Goal: Transaction & Acquisition: Book appointment/travel/reservation

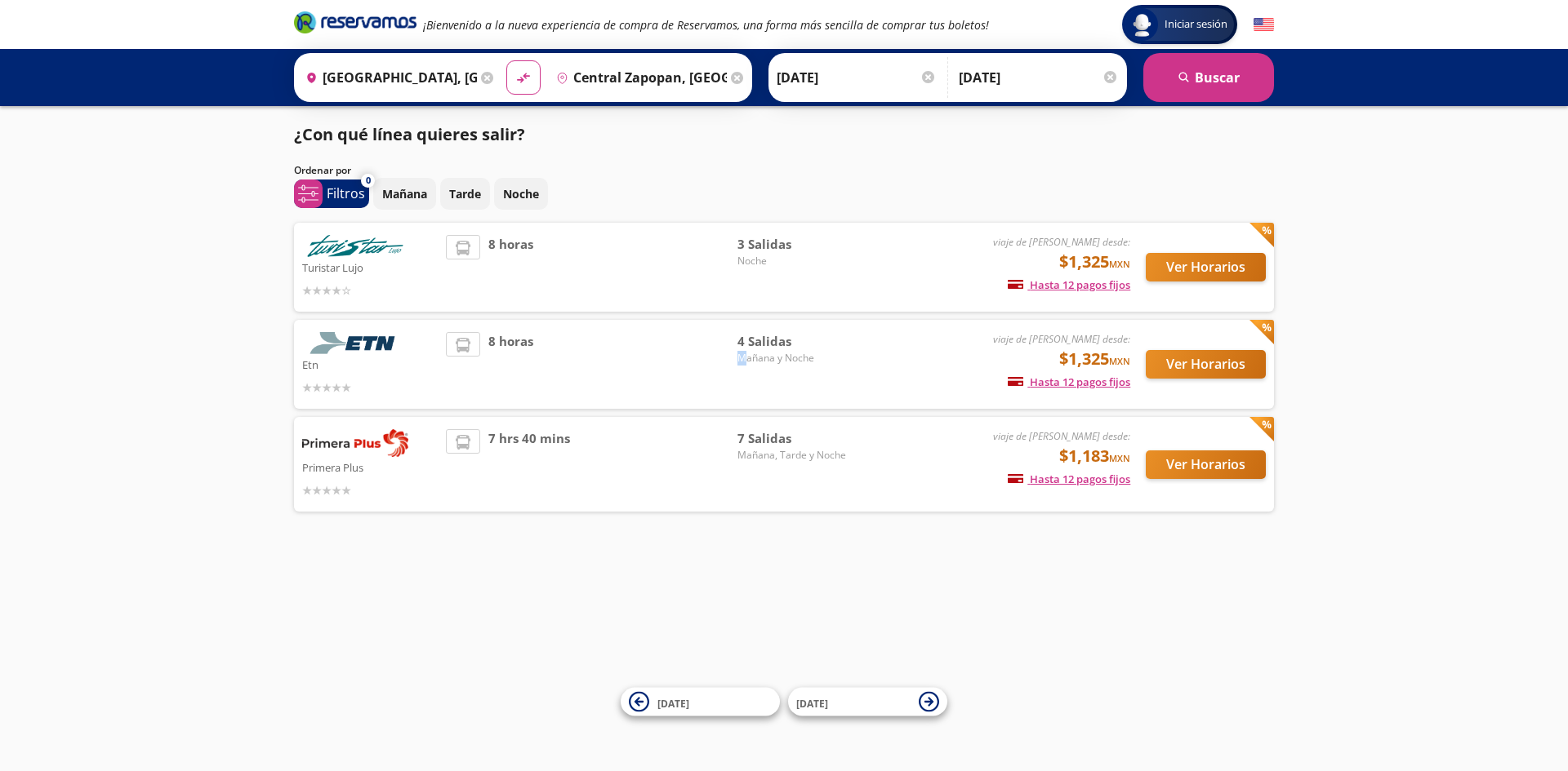
drag, startPoint x: 739, startPoint y: 358, endPoint x: 748, endPoint y: 359, distance: 9.1
click at [748, 359] on span "Mañana y Noche" at bounding box center [795, 358] width 115 height 14
click at [994, 644] on div "Iniciar sesión Iniciar sesión ¡Bienvenido a la nueva experiencia de compra de R…" at bounding box center [784, 386] width 1568 height 771
click at [1182, 469] on button "Ver Horarios" at bounding box center [1205, 465] width 120 height 29
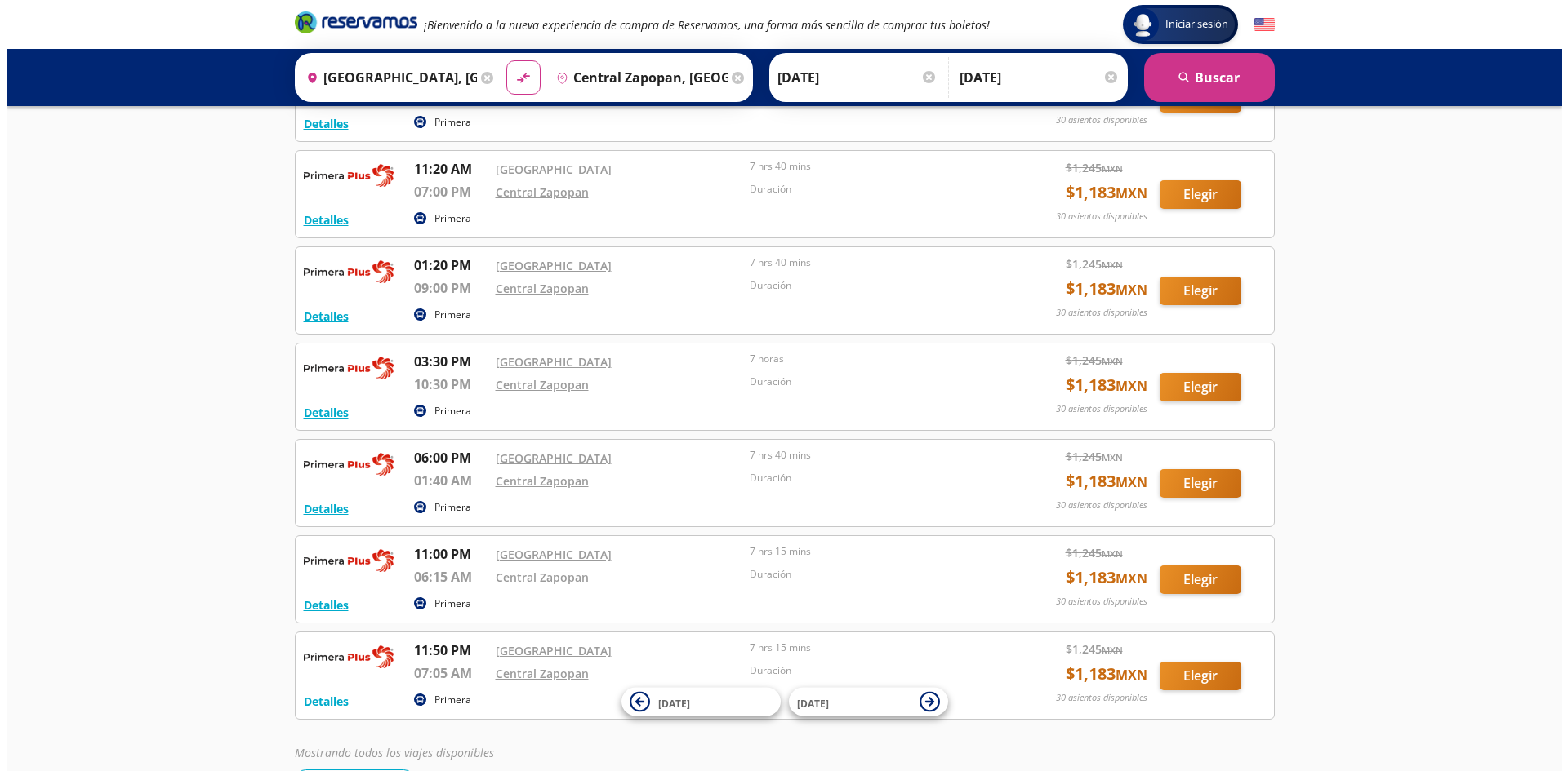
scroll to position [243, 0]
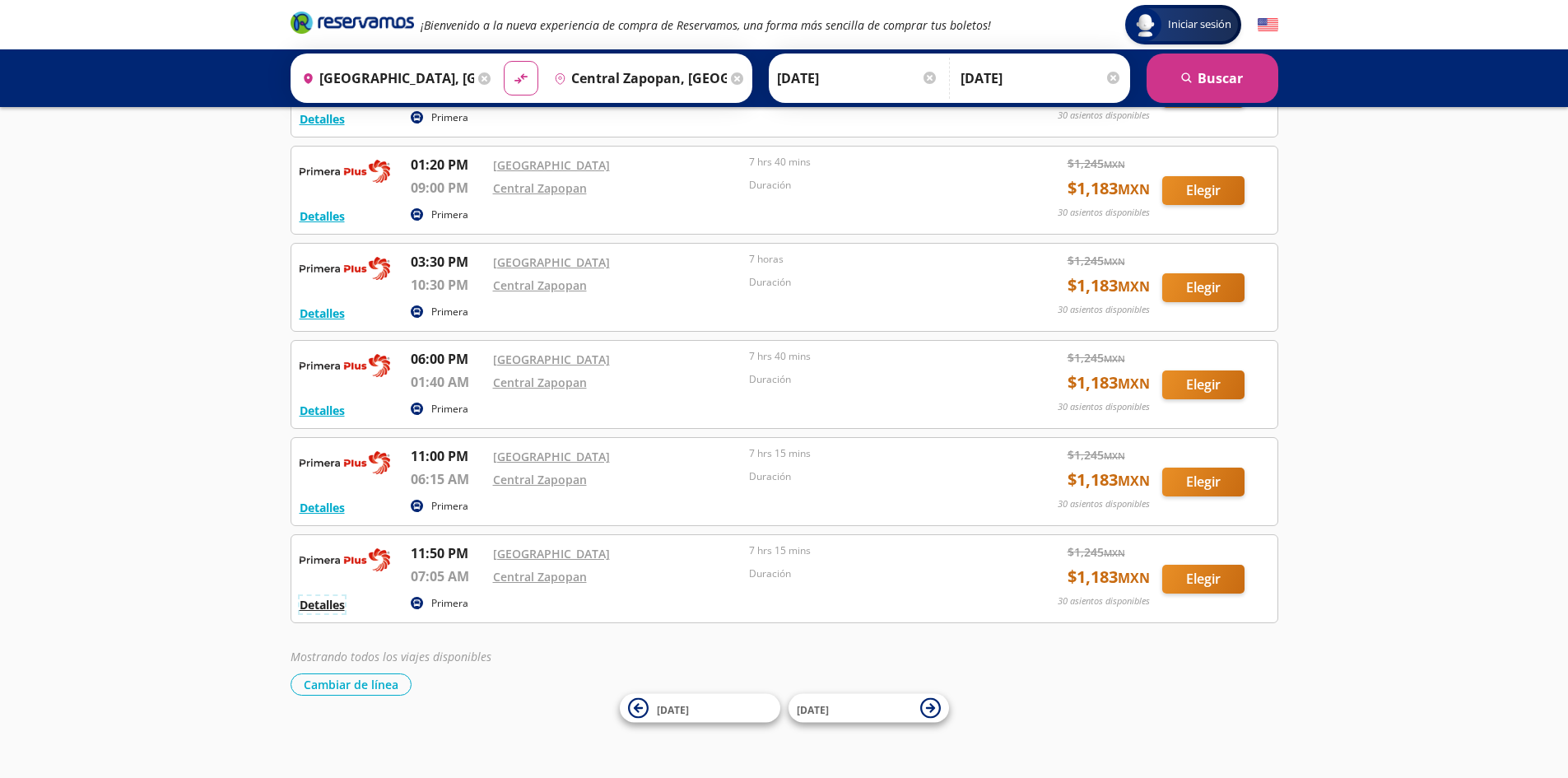
click at [315, 611] on button "Detalles" at bounding box center [322, 605] width 46 height 18
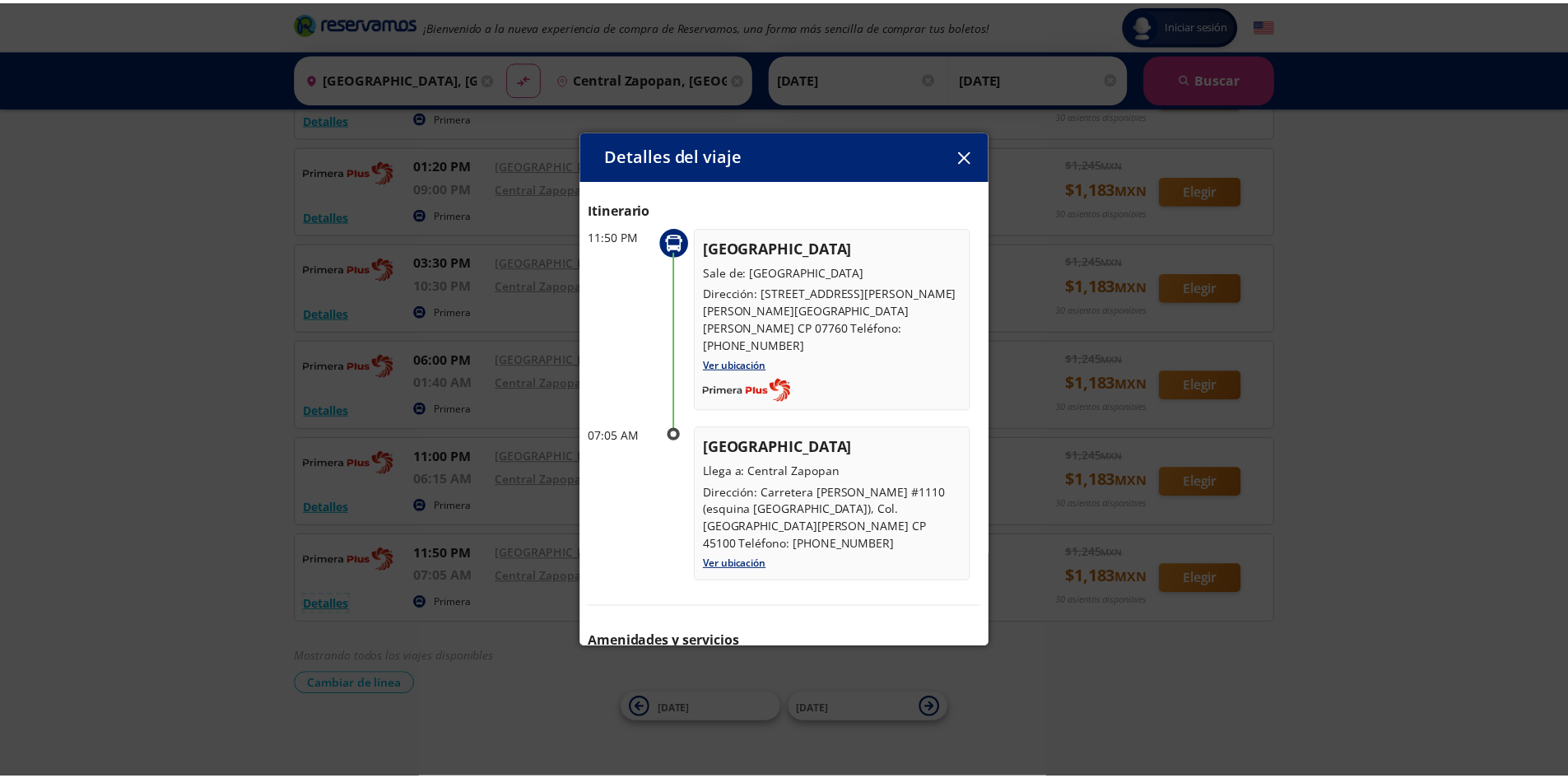
scroll to position [101, 0]
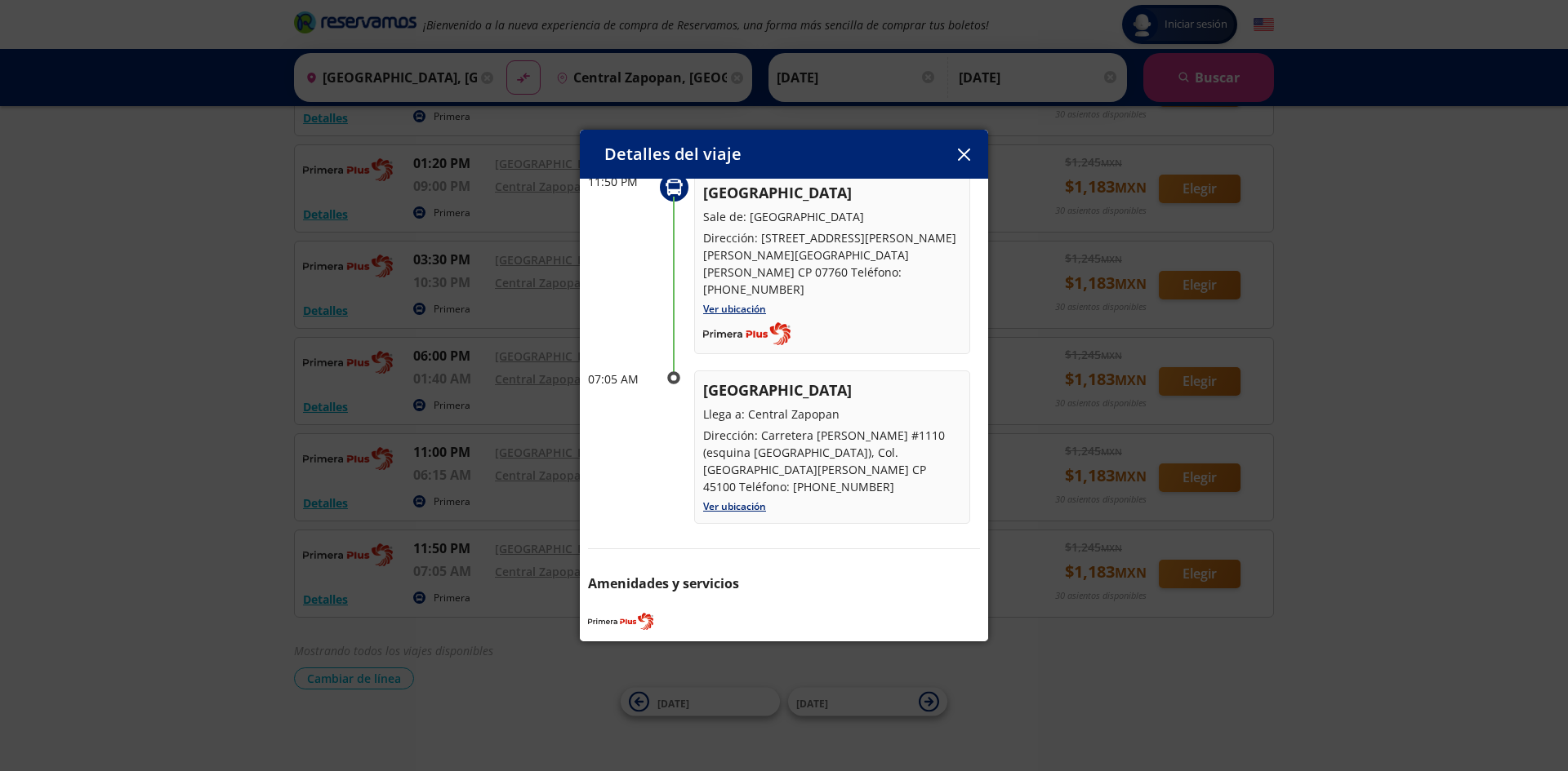
click at [971, 152] on button "button" at bounding box center [963, 153] width 24 height 24
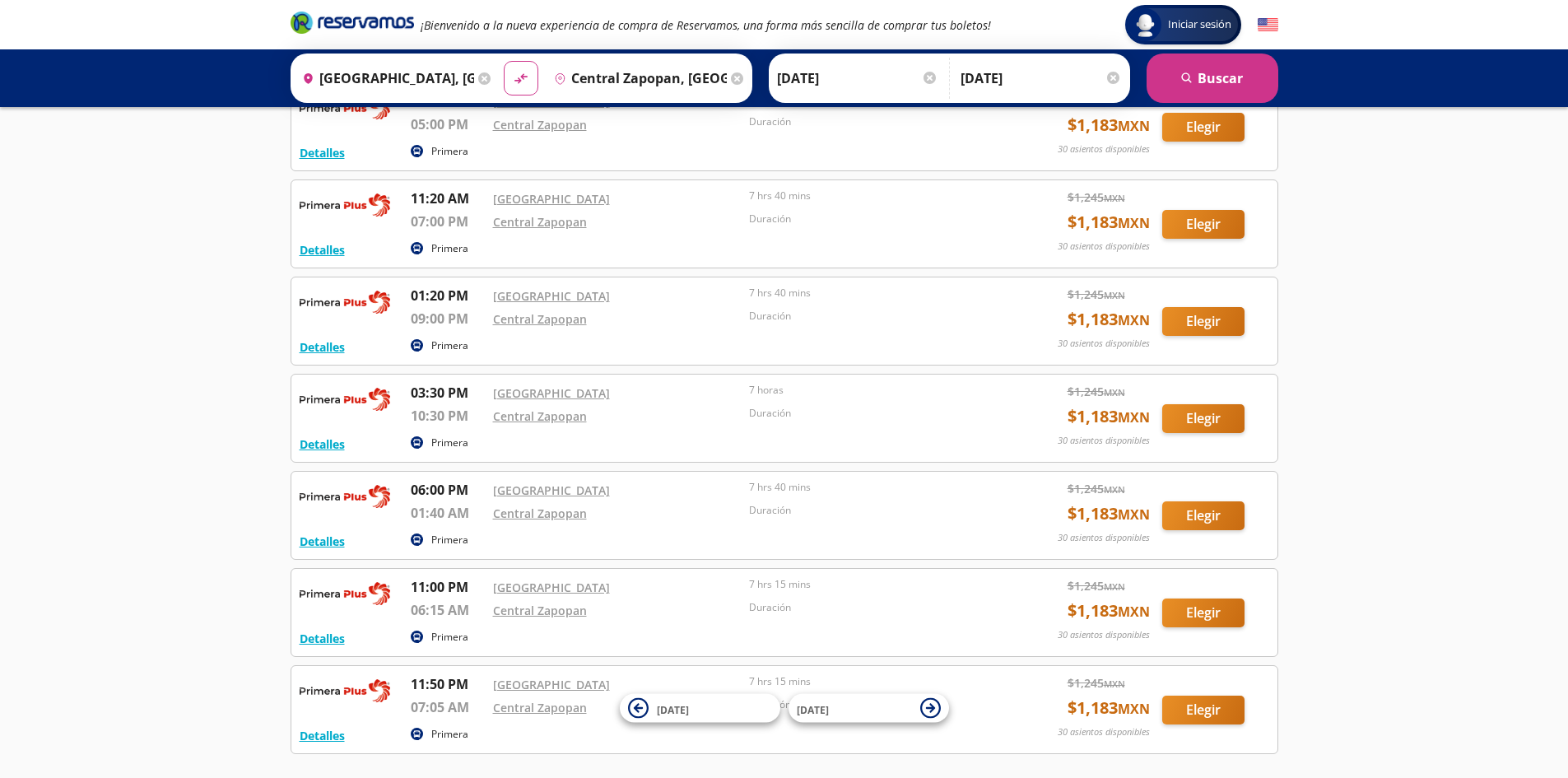
scroll to position [0, 0]
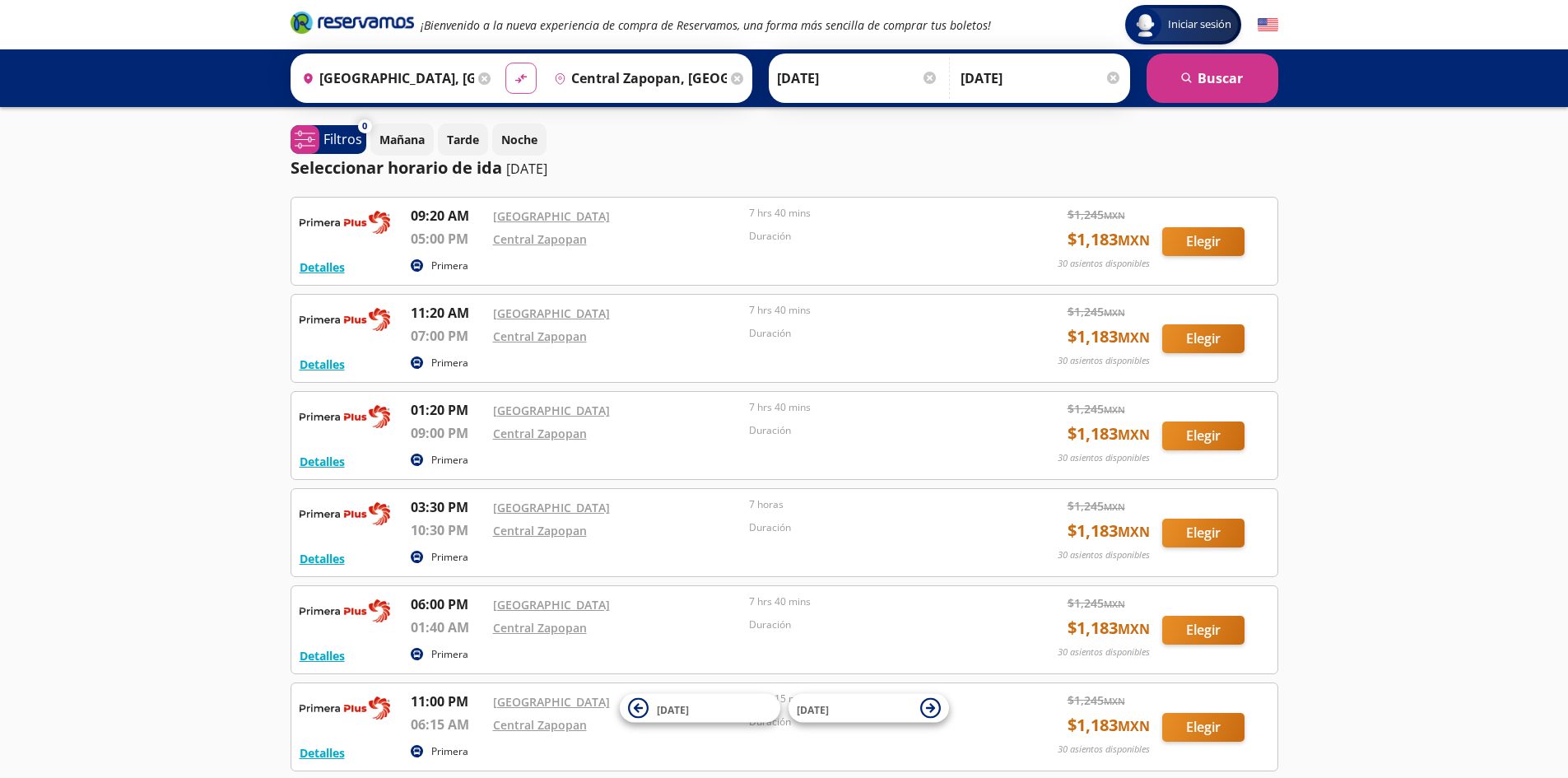
click at [508, 77] on button "material-symbols:compare-arrows-rounded" at bounding box center [521, 78] width 31 height 31
type input "Central Zapopan, [GEOGRAPHIC_DATA]"
type input "[GEOGRAPHIC_DATA], [GEOGRAPHIC_DATA]"
click at [1217, 67] on button "search [GEOGRAPHIC_DATA]" at bounding box center [1213, 78] width 132 height 50
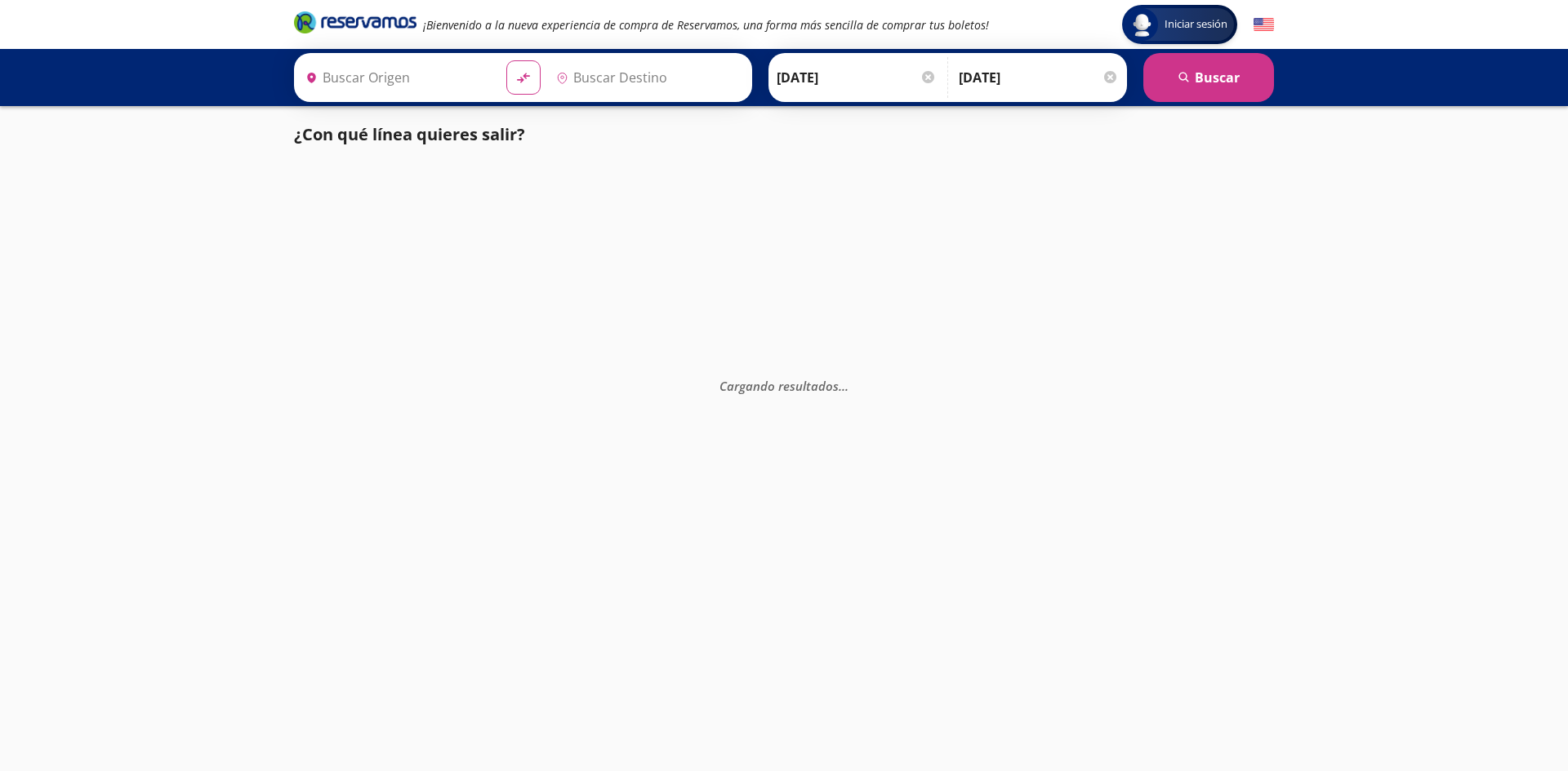
type input "[GEOGRAPHIC_DATA], [GEOGRAPHIC_DATA]"
type input "Central Zapopan, [GEOGRAPHIC_DATA]"
